Goal: Task Accomplishment & Management: Manage account settings

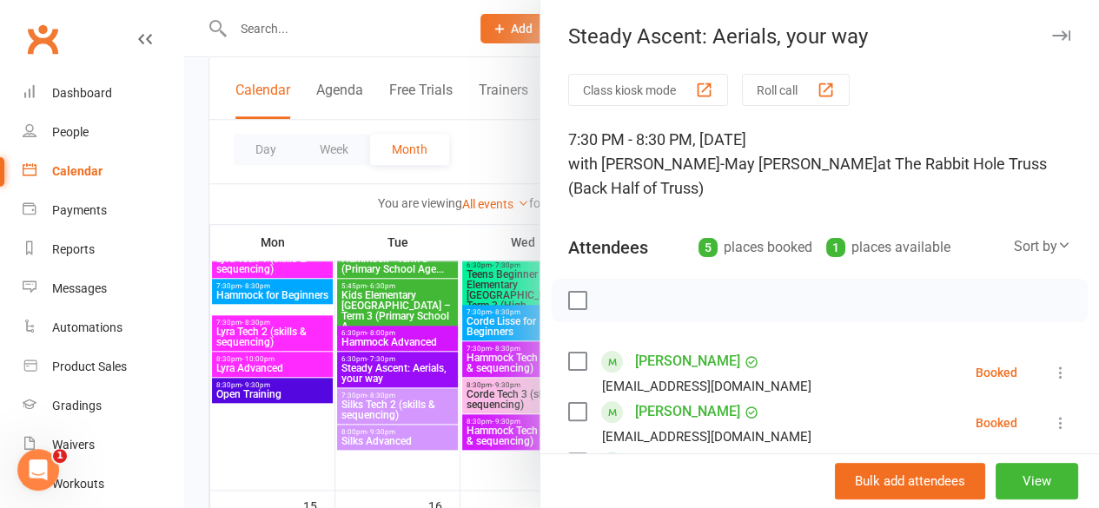
scroll to position [261, 0]
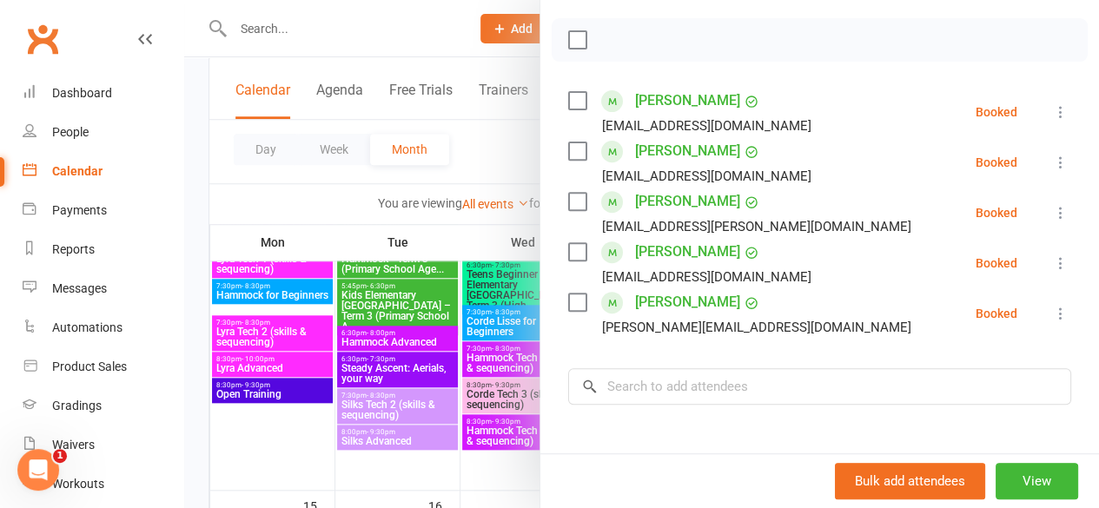
click at [196, 211] on div at bounding box center [641, 254] width 914 height 508
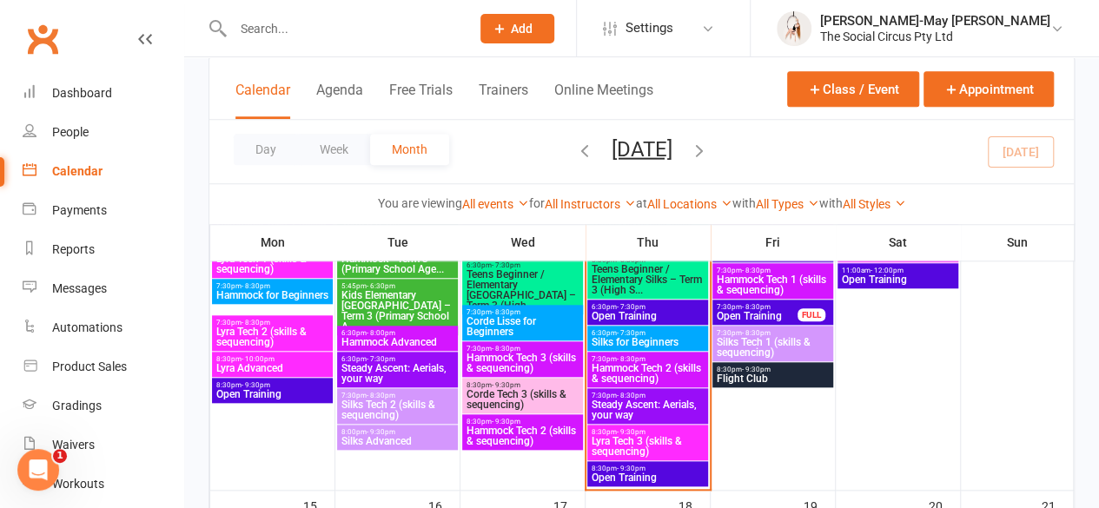
click at [657, 372] on span "Hammock Tech 2 (skills & sequencing)" at bounding box center [648, 373] width 114 height 21
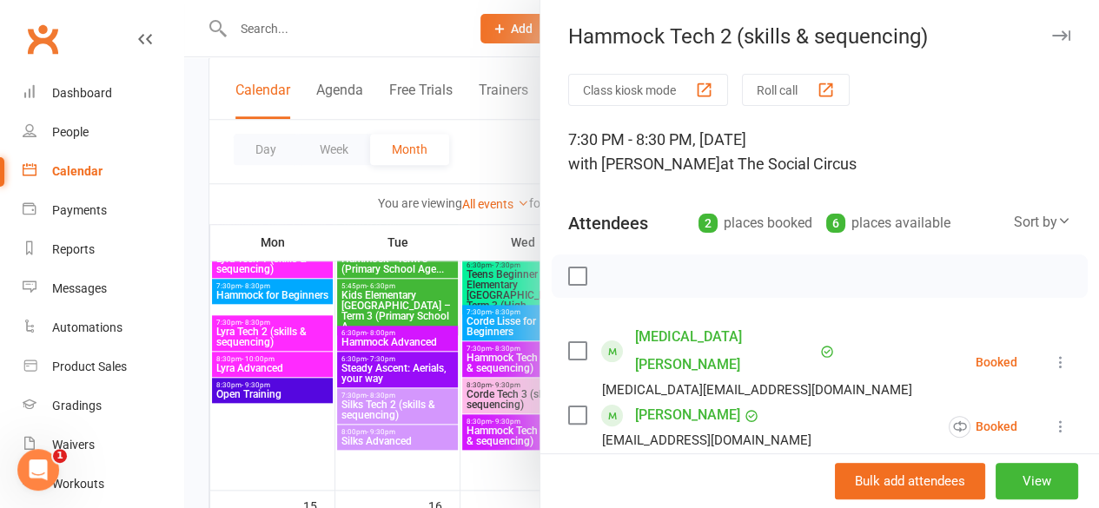
click at [1052, 418] on icon at bounding box center [1060, 426] width 17 height 17
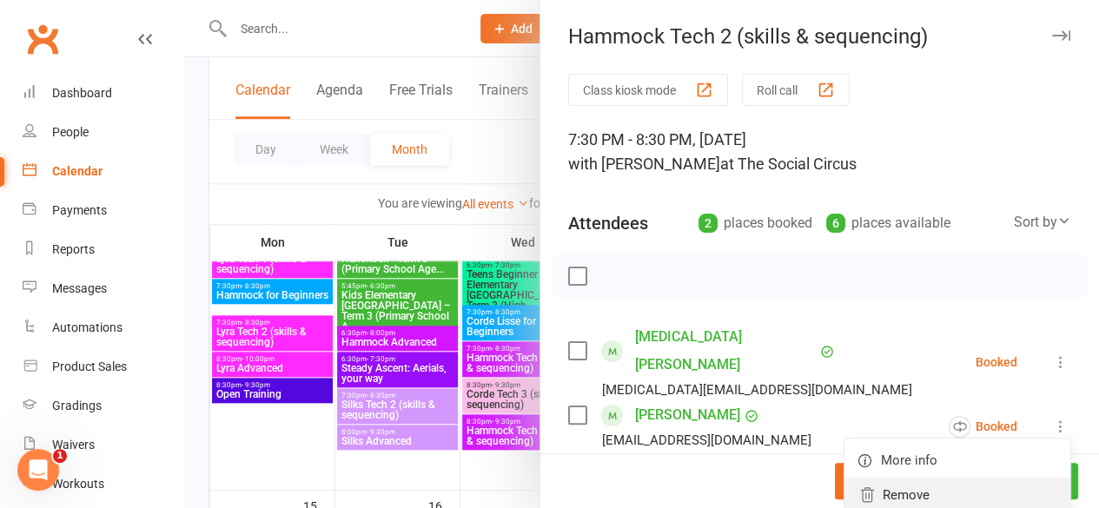
click at [901, 478] on link "Remove" at bounding box center [957, 495] width 226 height 35
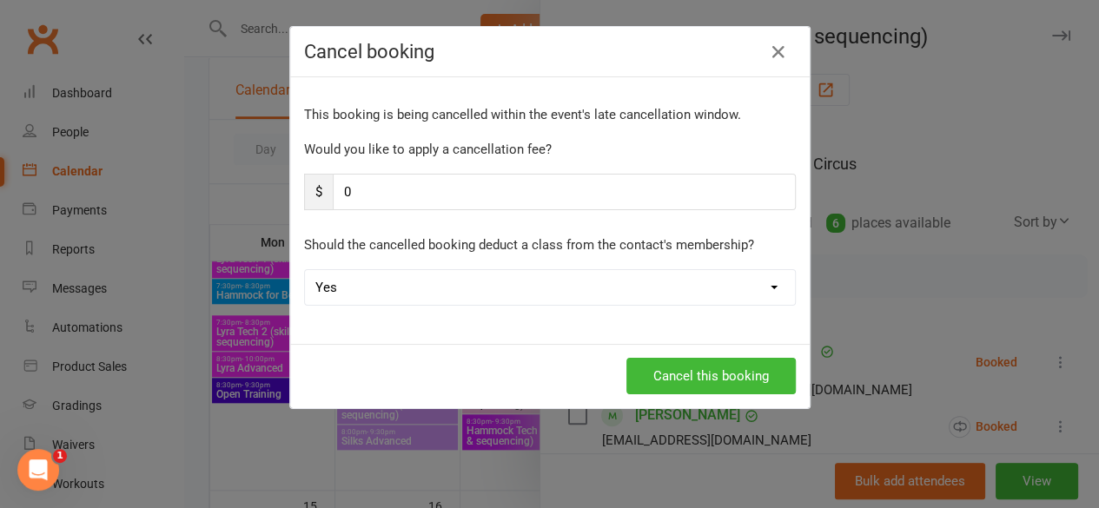
click at [370, 281] on select "Yes No" at bounding box center [550, 287] width 490 height 35
select select "1"
click at [305, 270] on select "Yes No" at bounding box center [550, 287] width 490 height 35
click at [750, 381] on button "Cancel this booking" at bounding box center [710, 376] width 169 height 36
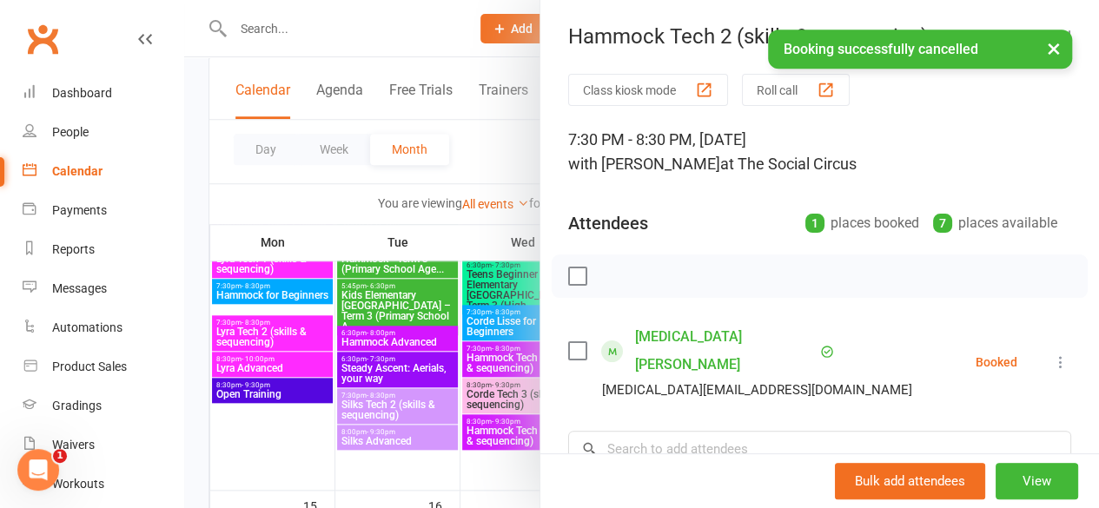
click at [195, 212] on div at bounding box center [641, 254] width 914 height 508
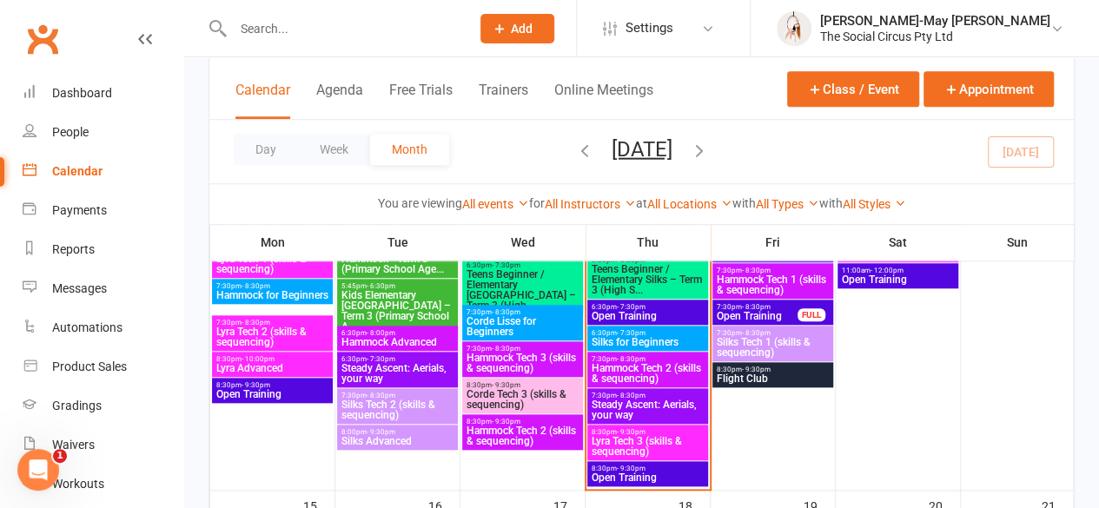
click at [631, 453] on span "Lyra Tech 3 (skills & sequencing)" at bounding box center [648, 446] width 114 height 21
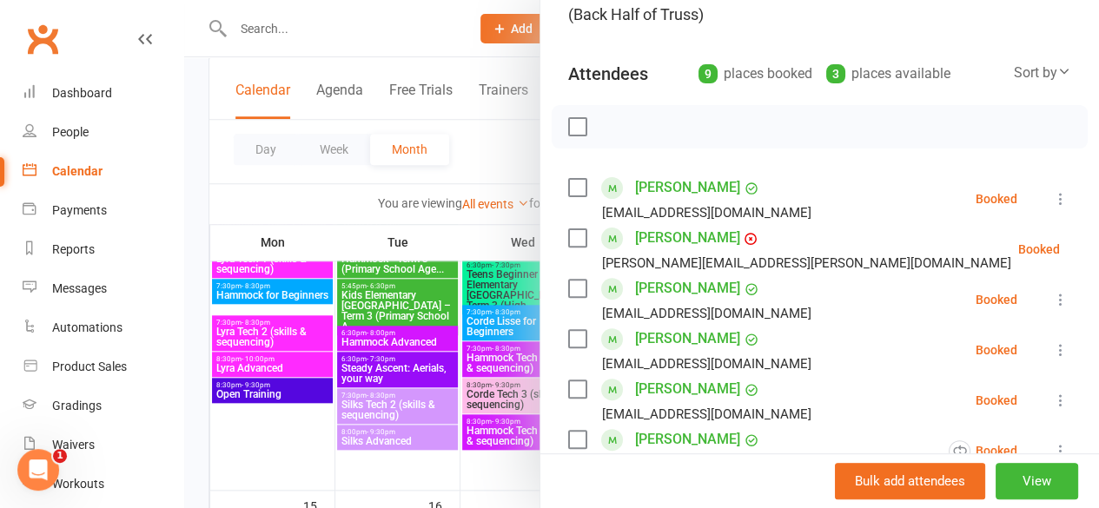
scroll to position [347, 0]
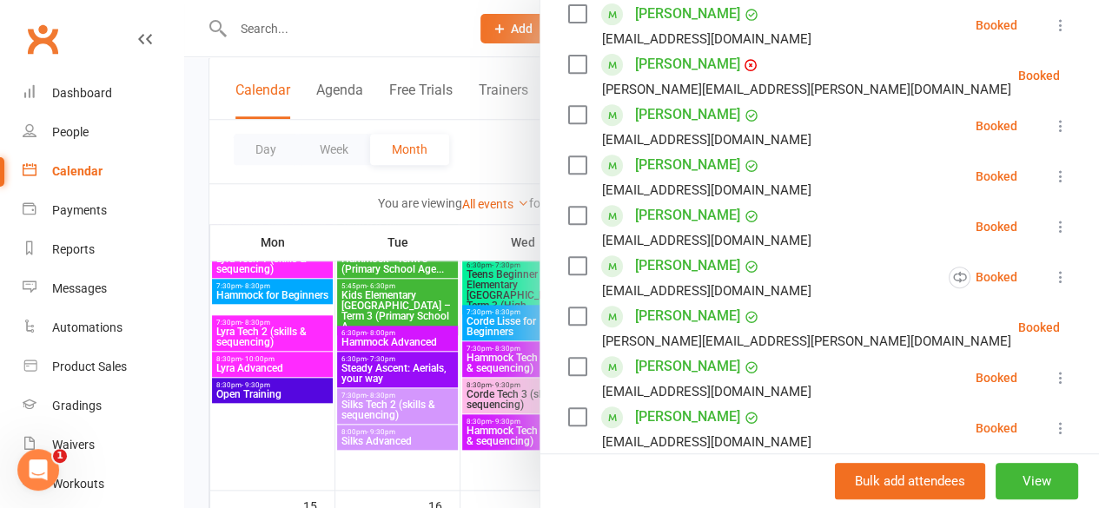
click at [1052, 275] on icon at bounding box center [1060, 276] width 17 height 17
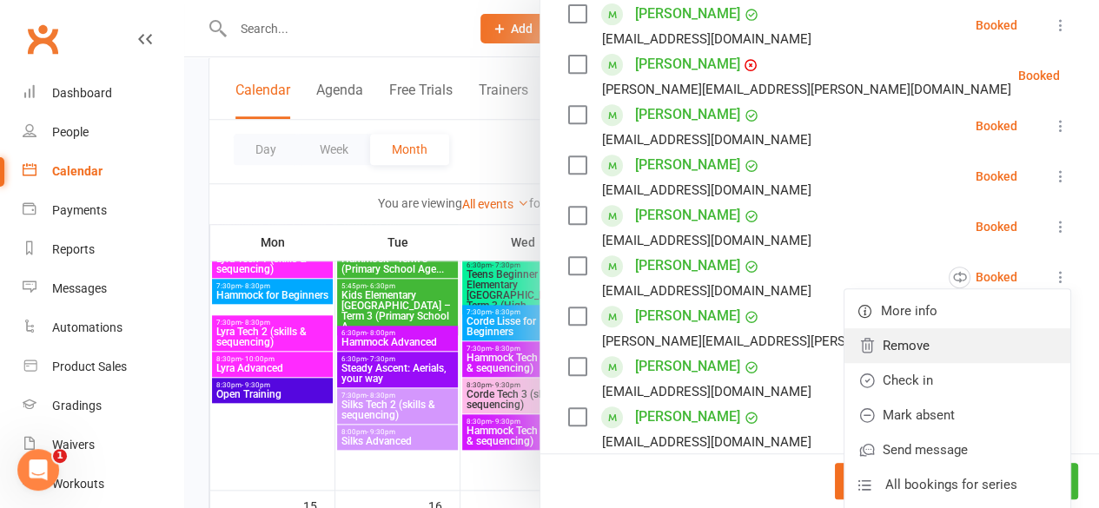
click at [860, 342] on link "Remove" at bounding box center [957, 345] width 226 height 35
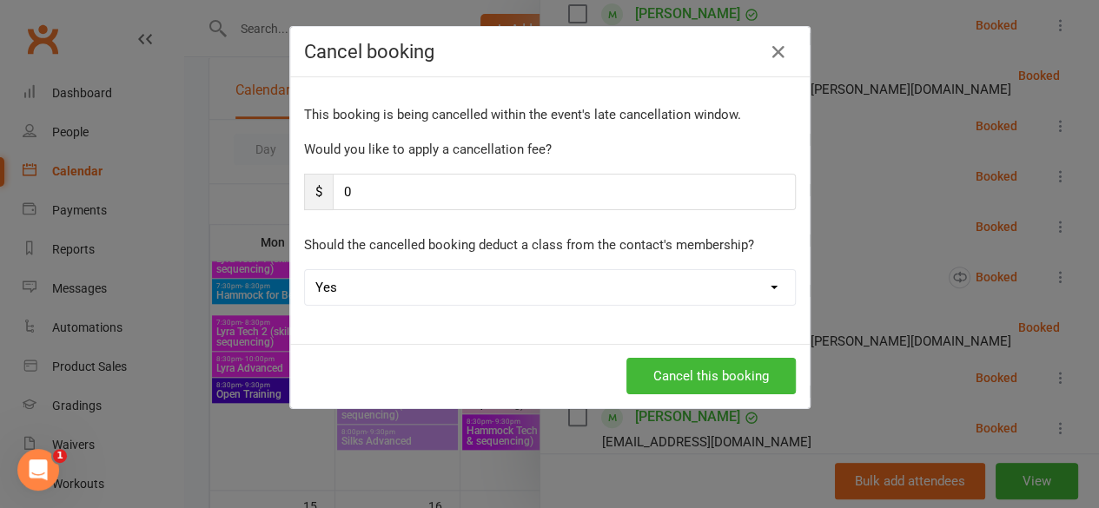
click at [467, 289] on select "Yes No" at bounding box center [550, 287] width 490 height 35
select select "1"
click at [305, 270] on select "Yes No" at bounding box center [550, 287] width 490 height 35
click at [710, 365] on button "Cancel this booking" at bounding box center [710, 376] width 169 height 36
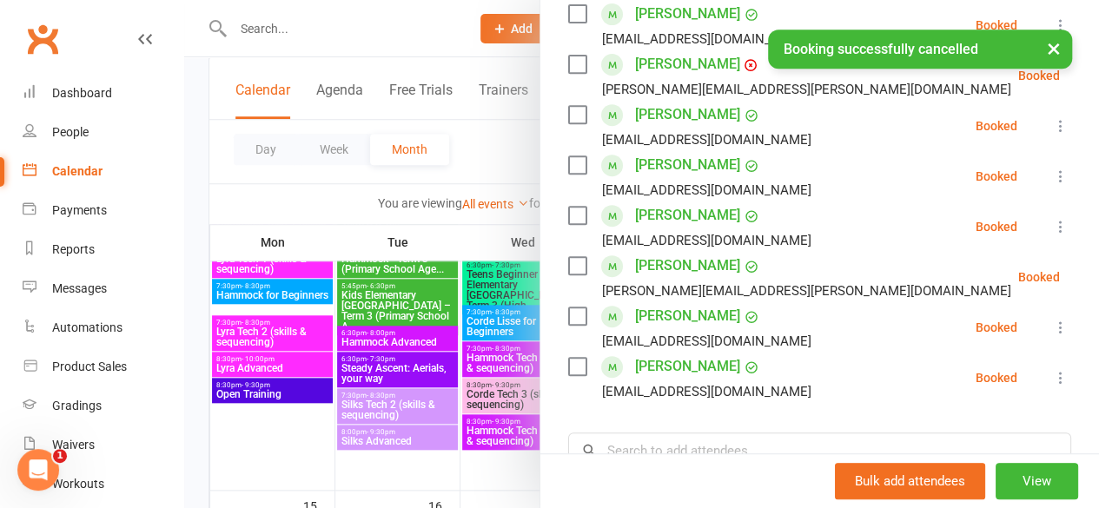
click at [201, 355] on div at bounding box center [641, 254] width 914 height 508
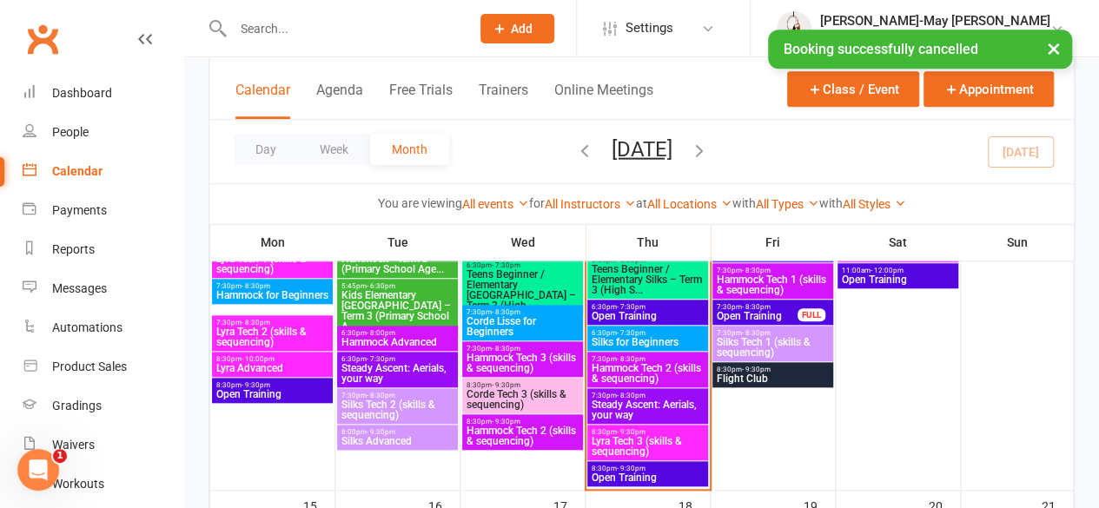
click at [776, 378] on span "Flight Club" at bounding box center [773, 378] width 114 height 10
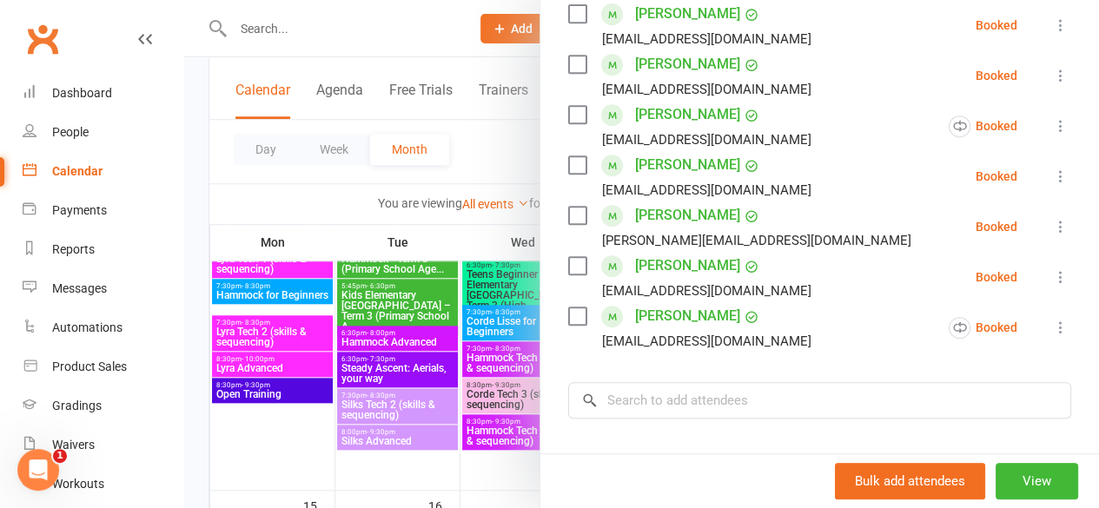
scroll to position [434, 0]
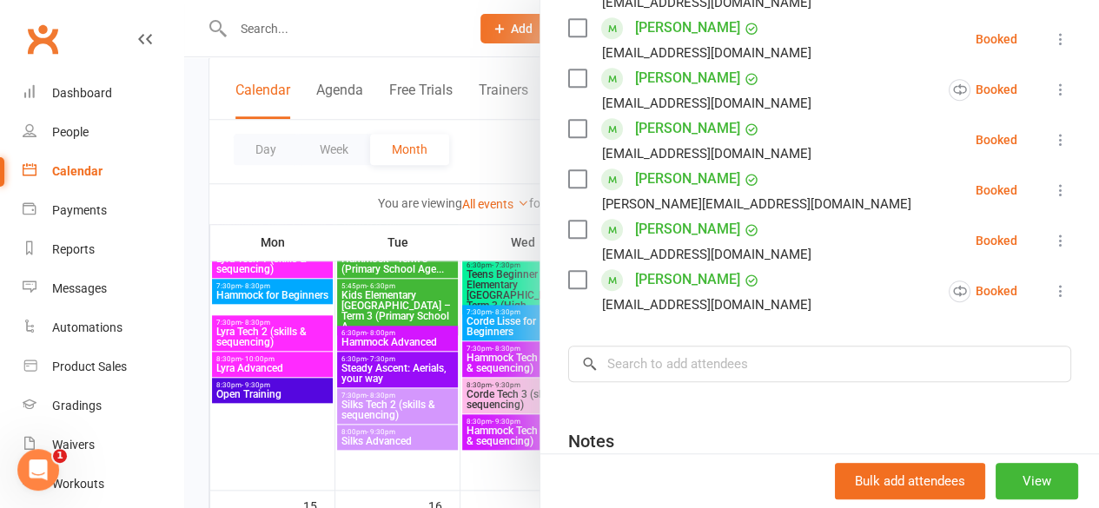
click at [201, 341] on div at bounding box center [641, 254] width 914 height 508
